Goal: Task Accomplishment & Management: Manage account settings

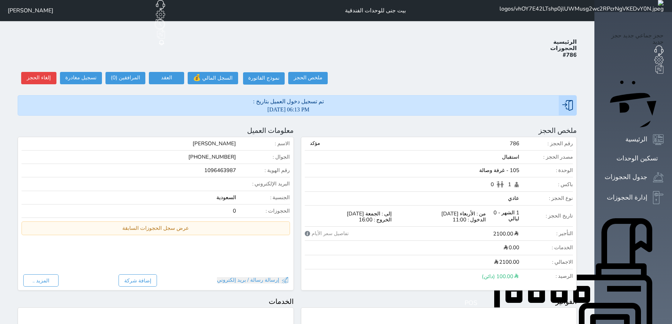
select select
click at [311, 126] on button at bounding box center [307, 130] width 9 height 9
radio input "false"
select select "18372"
select select
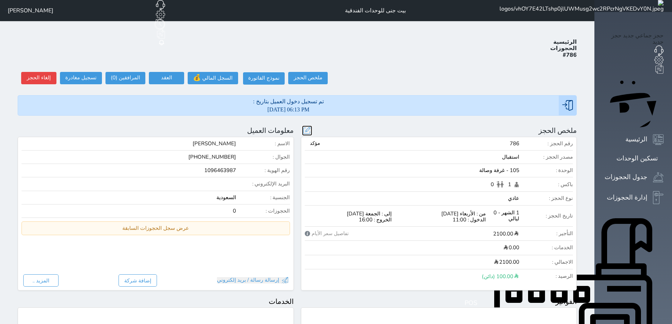
type input "2100.00"
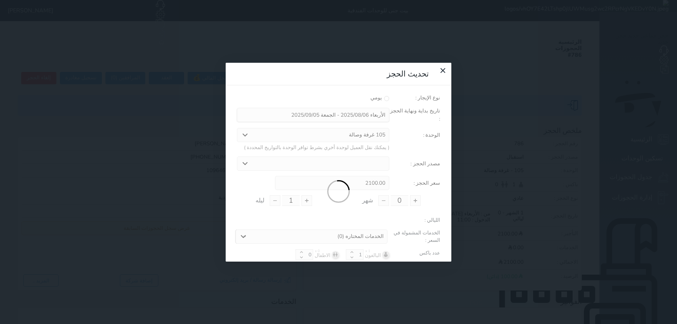
type input "1"
type input "0"
select select "11957"
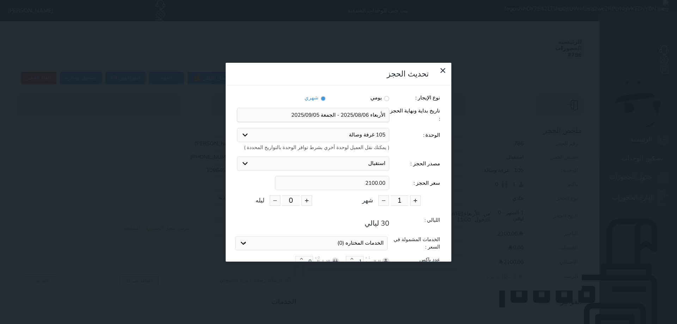
drag, startPoint x: 392, startPoint y: 119, endPoint x: 358, endPoint y: 115, distance: 33.7
click at [358, 176] on input "2100.00" at bounding box center [332, 183] width 114 height 14
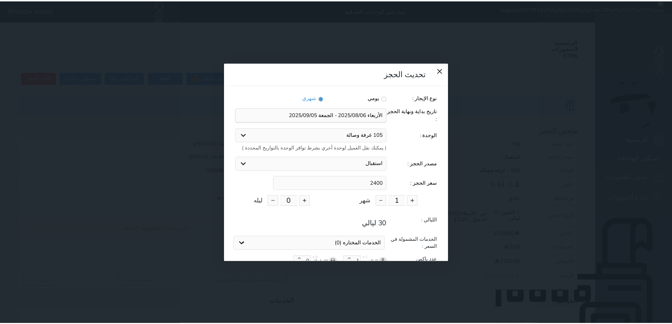
scroll to position [37, 0]
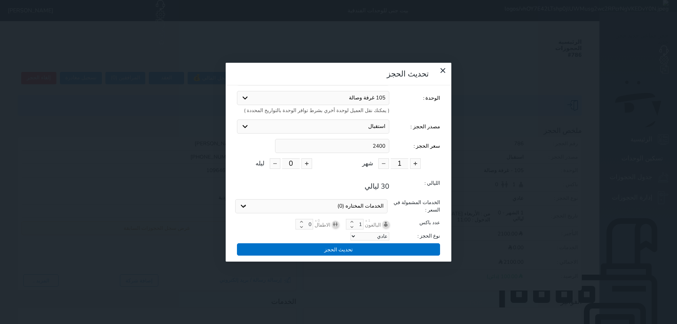
type input "2400"
click at [354, 243] on button "تحديث الحجز" at bounding box center [338, 249] width 203 height 12
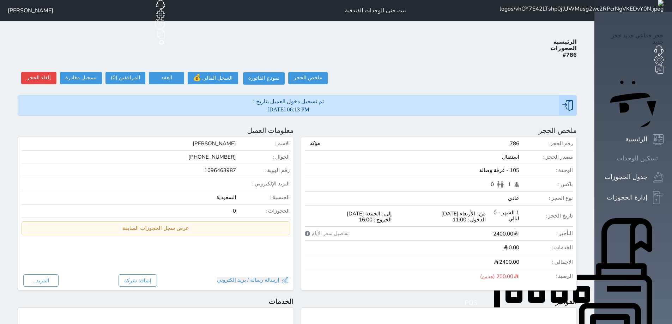
click at [663, 158] on icon at bounding box center [663, 158] width 0 height 0
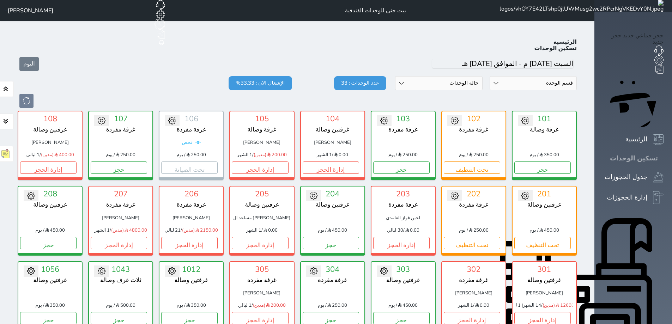
scroll to position [28, 0]
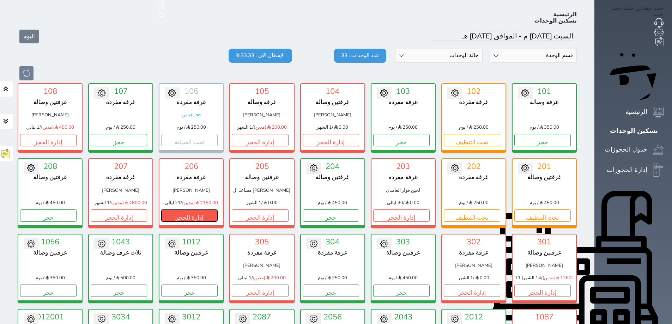
click at [186, 209] on button "إدارة الحجز" at bounding box center [189, 215] width 56 height 12
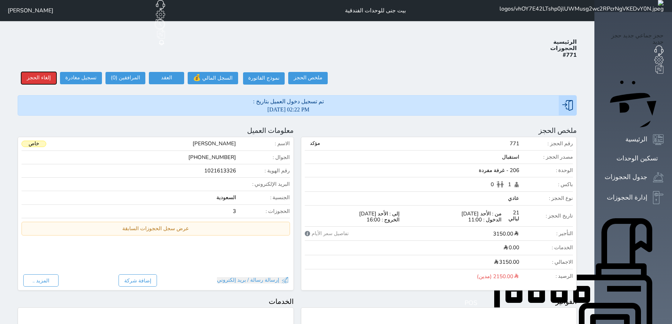
click at [28, 72] on button "إلغاء الحجز" at bounding box center [38, 78] width 35 height 12
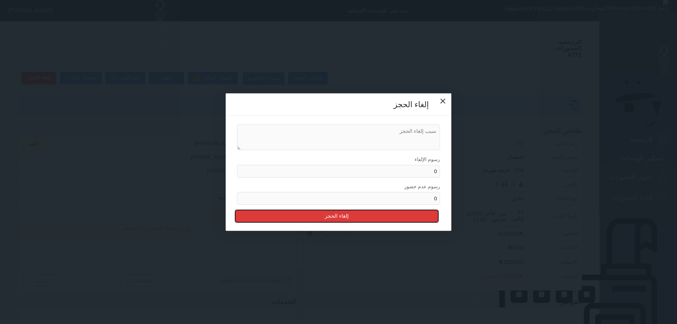
click at [363, 210] on button "إلغاء الحجز" at bounding box center [336, 216] width 203 height 12
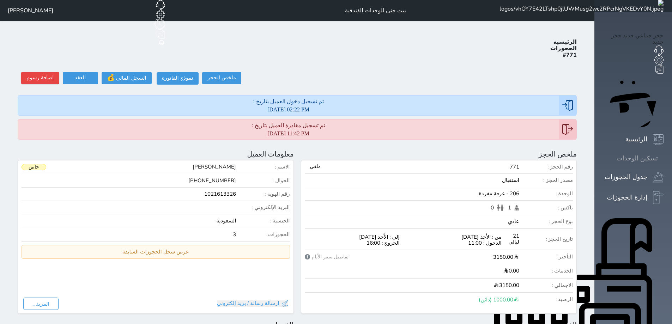
click at [663, 158] on icon at bounding box center [663, 158] width 0 height 0
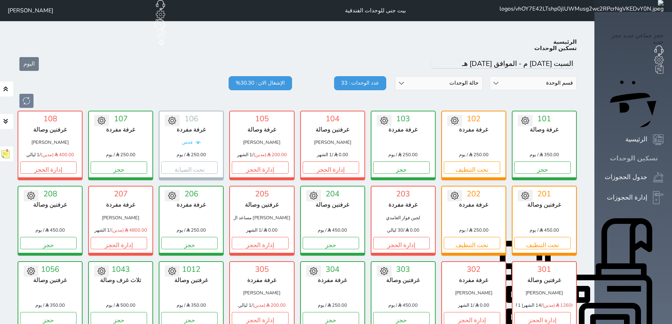
scroll to position [28, 0]
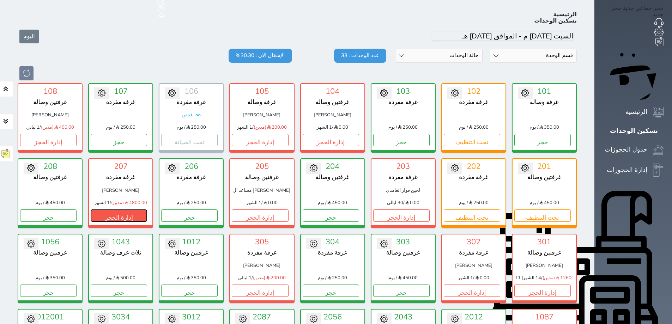
click at [110, 209] on button "إدارة الحجز" at bounding box center [119, 215] width 56 height 12
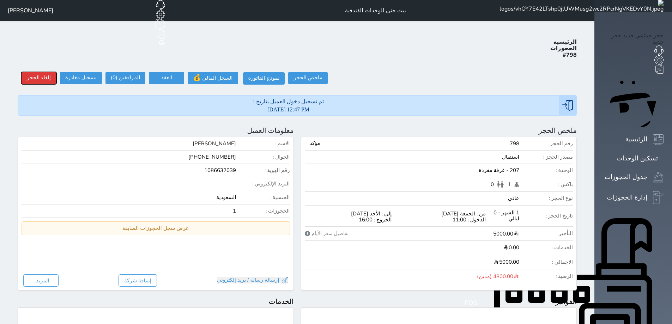
click at [36, 72] on button "إلغاء الحجز" at bounding box center [38, 78] width 35 height 12
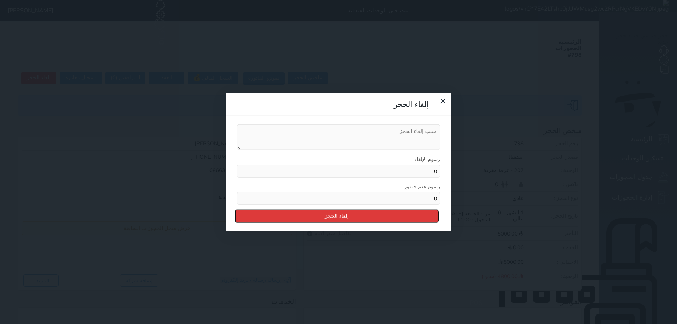
click at [341, 210] on button "إلغاء الحجز" at bounding box center [336, 216] width 203 height 12
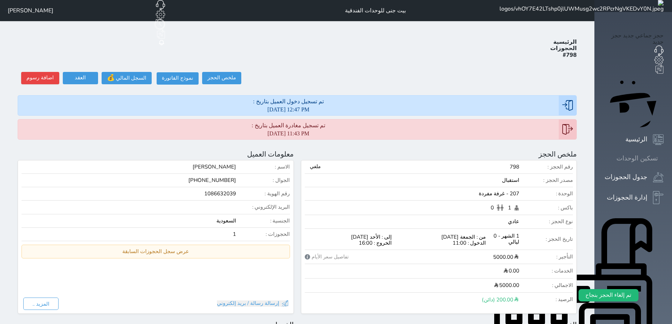
click at [663, 158] on icon at bounding box center [663, 158] width 0 height 0
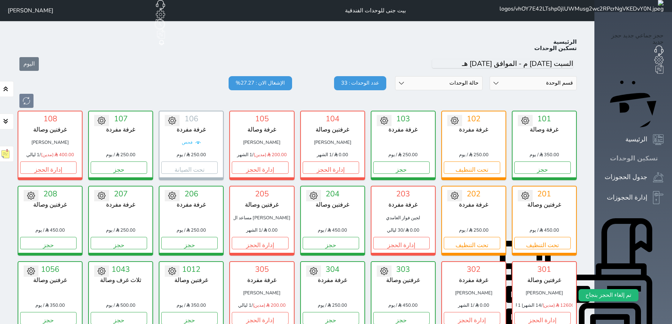
scroll to position [28, 0]
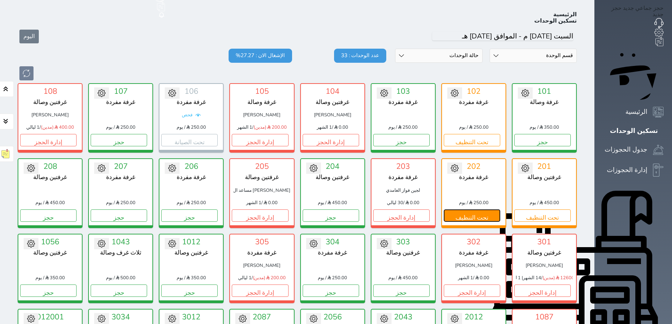
click at [488, 209] on button "تحت التنظيف" at bounding box center [472, 215] width 56 height 12
click at [482, 173] on link "تحويل لمتاح" at bounding box center [473, 179] width 63 height 13
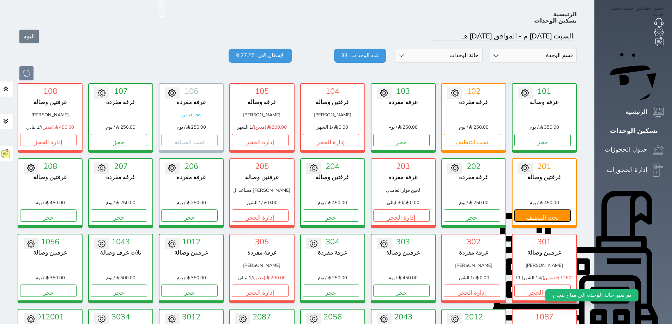
click at [565, 209] on button "تحت التنظيف" at bounding box center [542, 215] width 56 height 12
click at [550, 173] on link "تحويل لمتاح" at bounding box center [543, 179] width 63 height 13
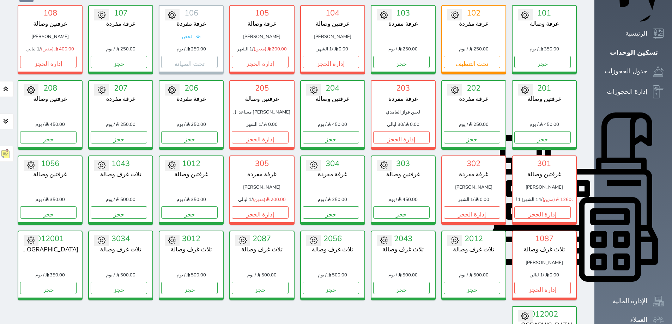
scroll to position [98, 0]
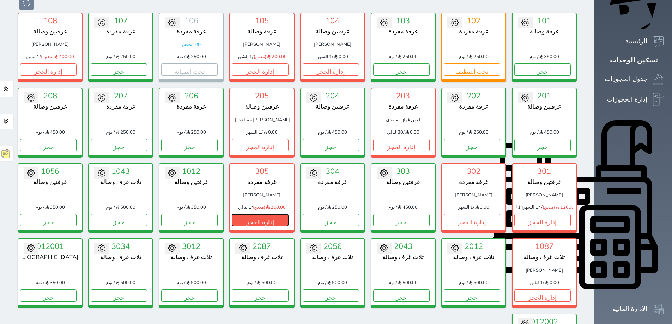
click at [261, 214] on button "إدارة الحجز" at bounding box center [260, 220] width 56 height 12
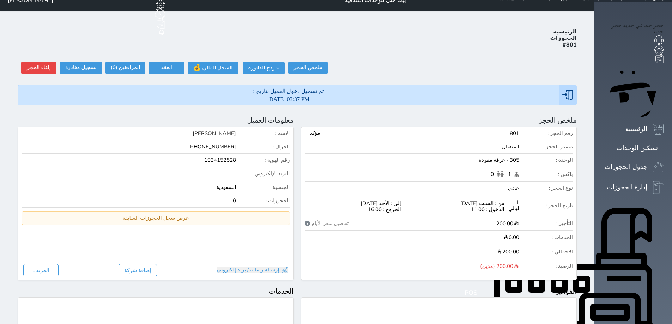
scroll to position [2, 0]
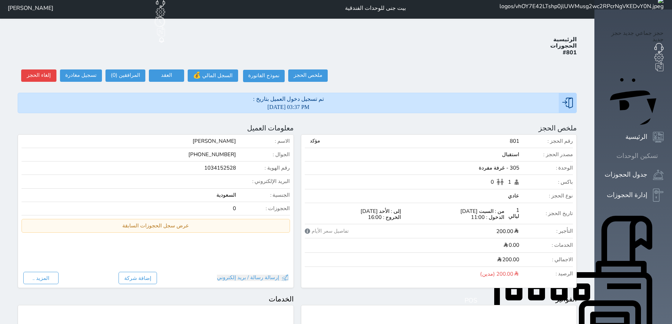
click at [663, 156] on icon at bounding box center [663, 156] width 0 height 0
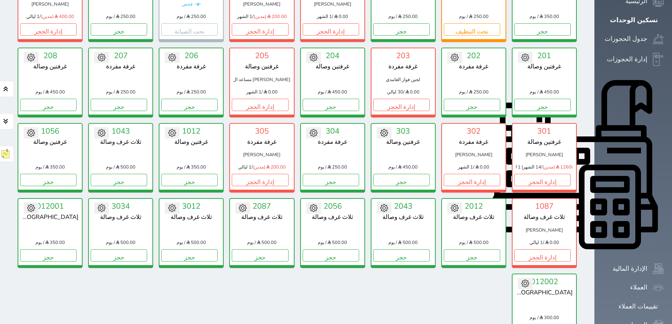
scroll to position [169, 0]
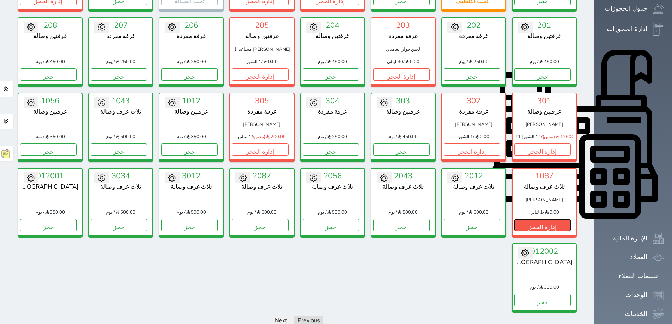
click at [571, 219] on button "إدارة الحجز" at bounding box center [542, 225] width 56 height 12
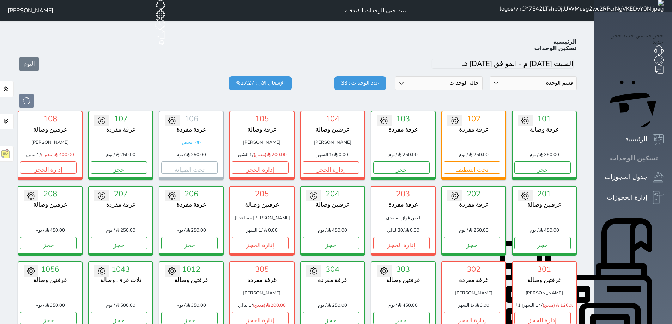
scroll to position [28, 0]
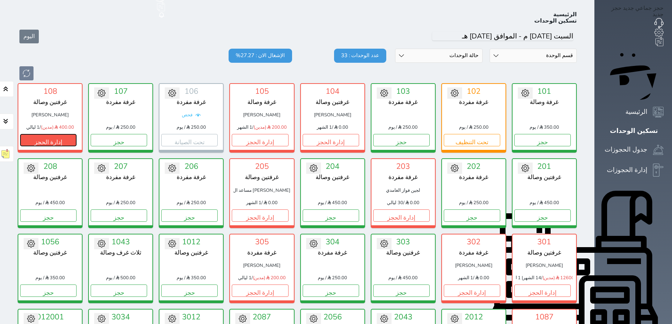
click at [37, 134] on button "إدارة الحجز" at bounding box center [48, 140] width 56 height 12
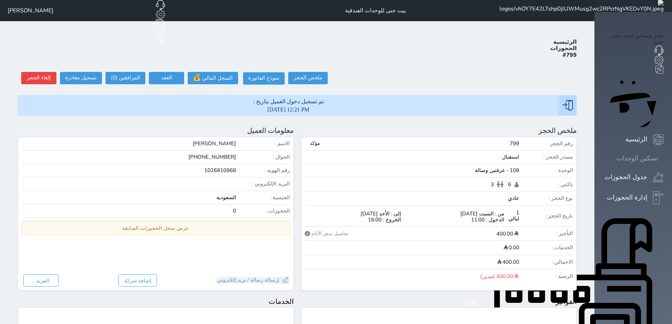
click at [640, 153] on link "تسكين الوحدات" at bounding box center [633, 158] width 61 height 10
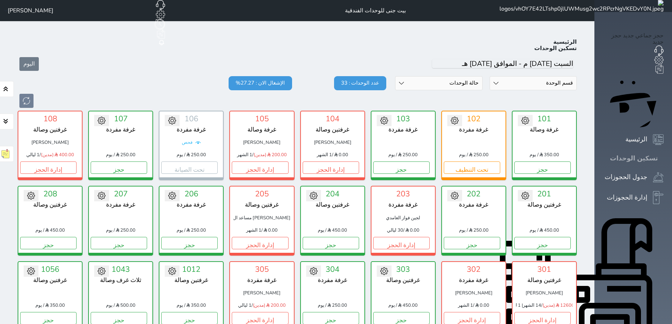
scroll to position [28, 0]
